Goal: Find specific page/section: Find specific page/section

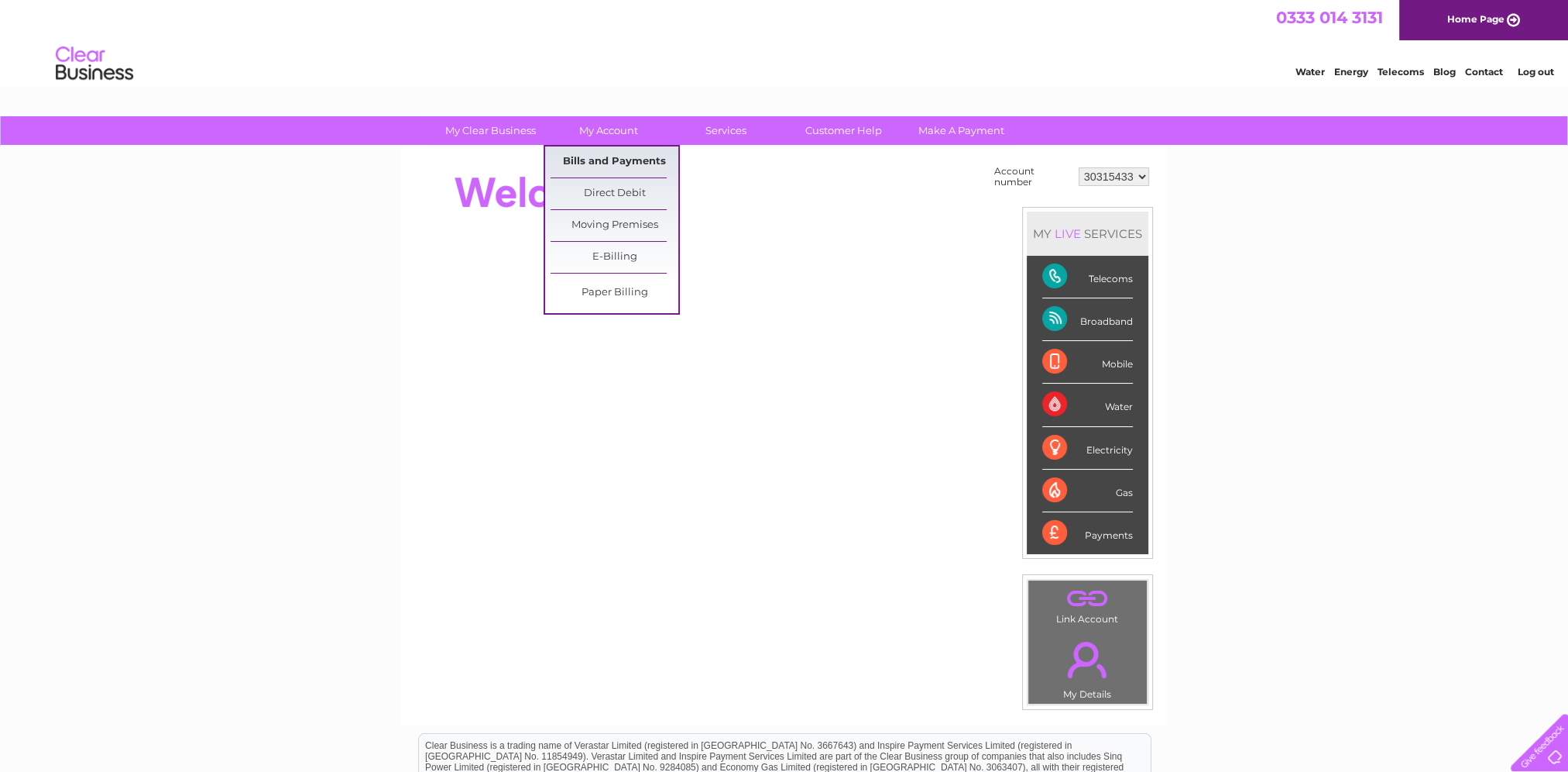
click at [620, 161] on link "Bills and Payments" at bounding box center [615, 161] width 128 height 31
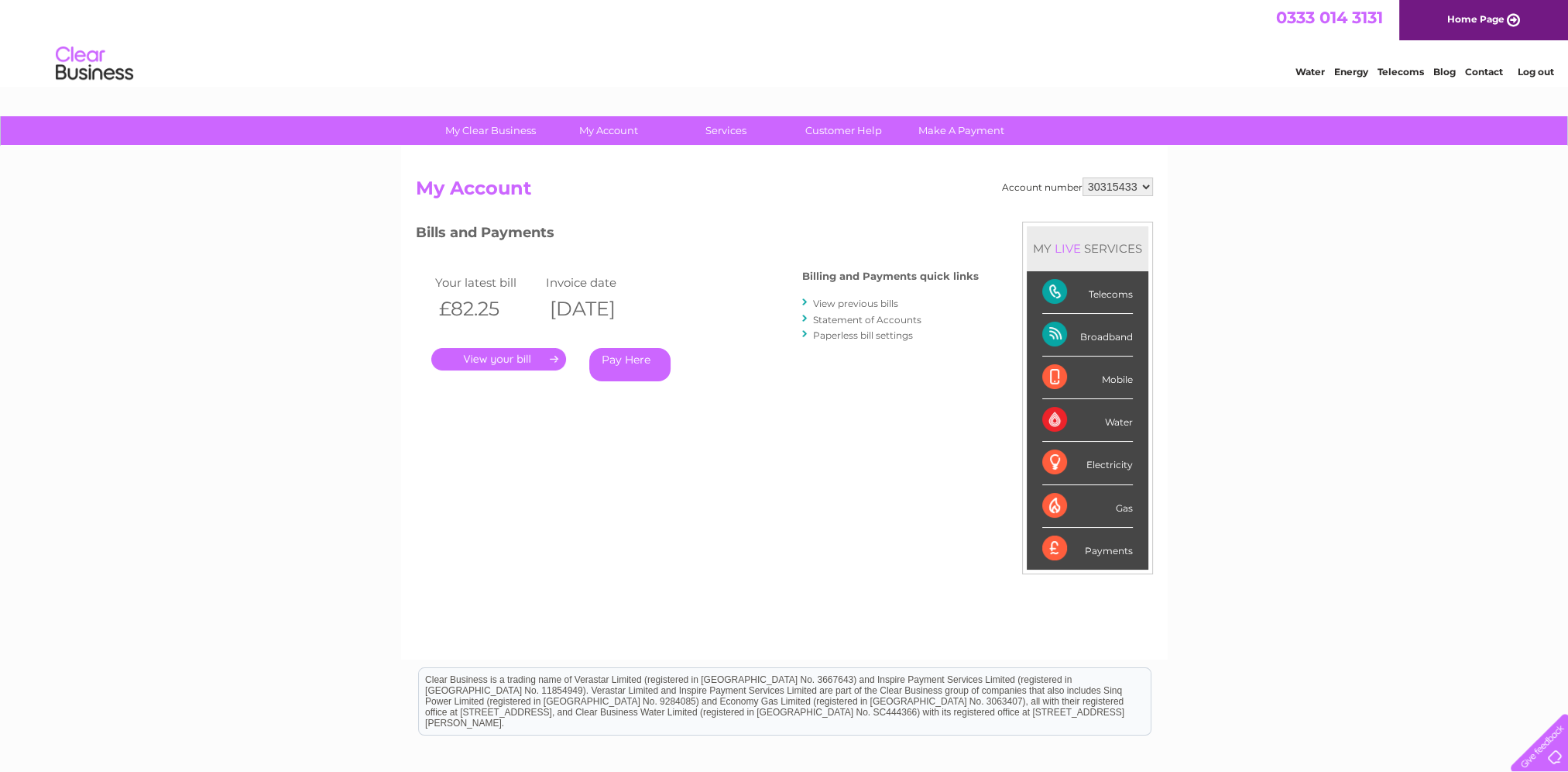
click at [493, 362] on link "." at bounding box center [498, 359] width 135 height 22
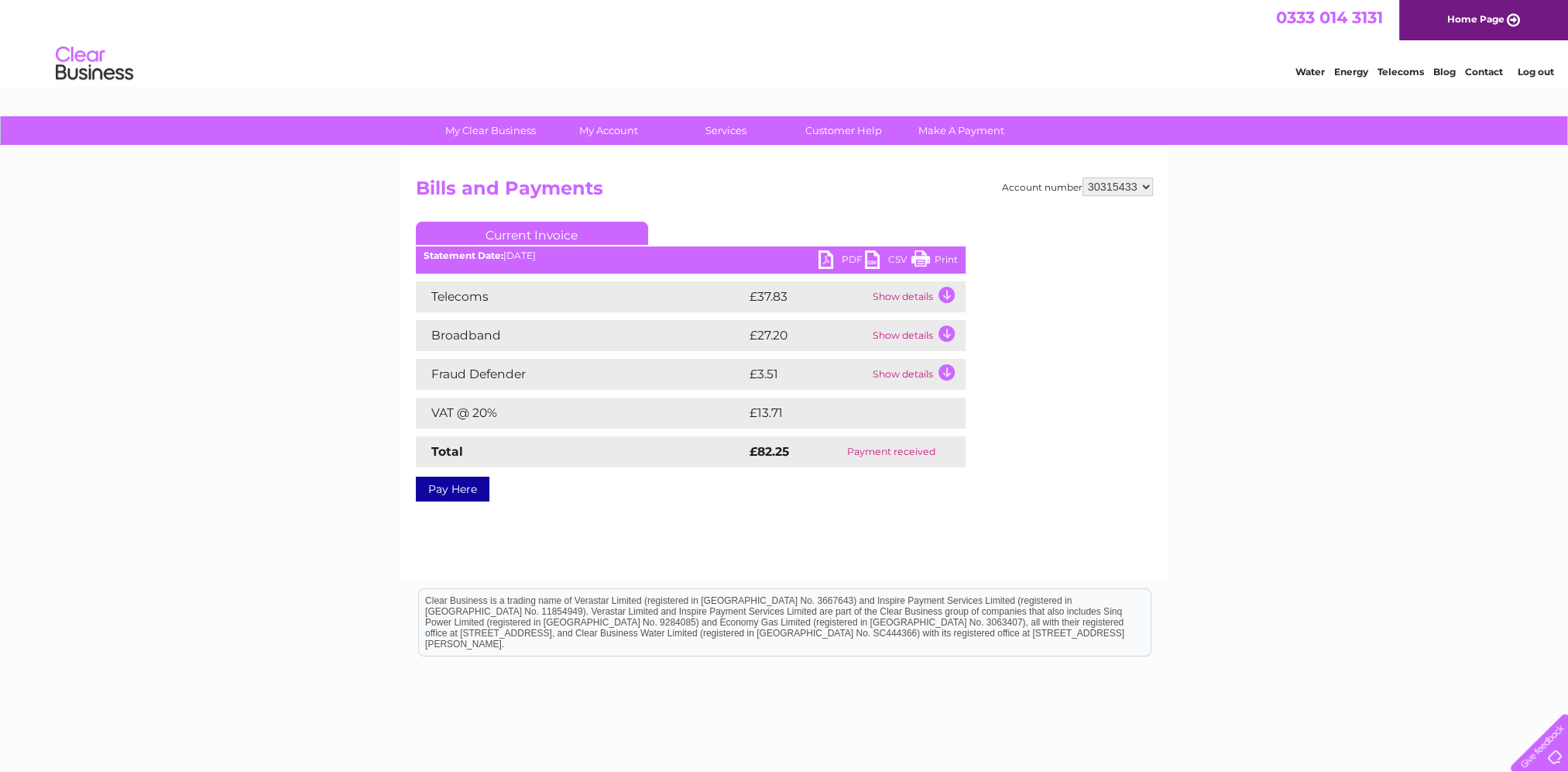
click at [846, 259] on link "PDF" at bounding box center [842, 261] width 46 height 22
